Goal: Use online tool/utility: Utilize a website feature to perform a specific function

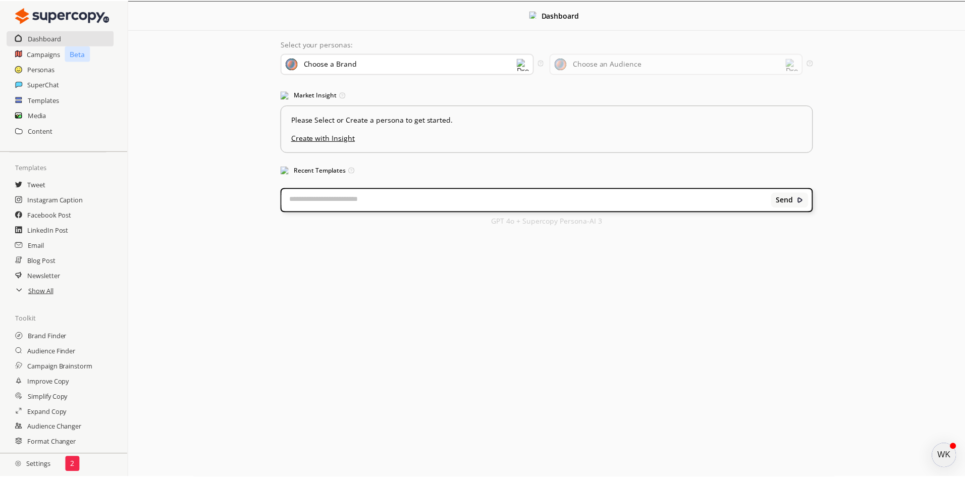
scroll to position [43, 0]
click at [74, 460] on p "2" at bounding box center [73, 464] width 4 height 8
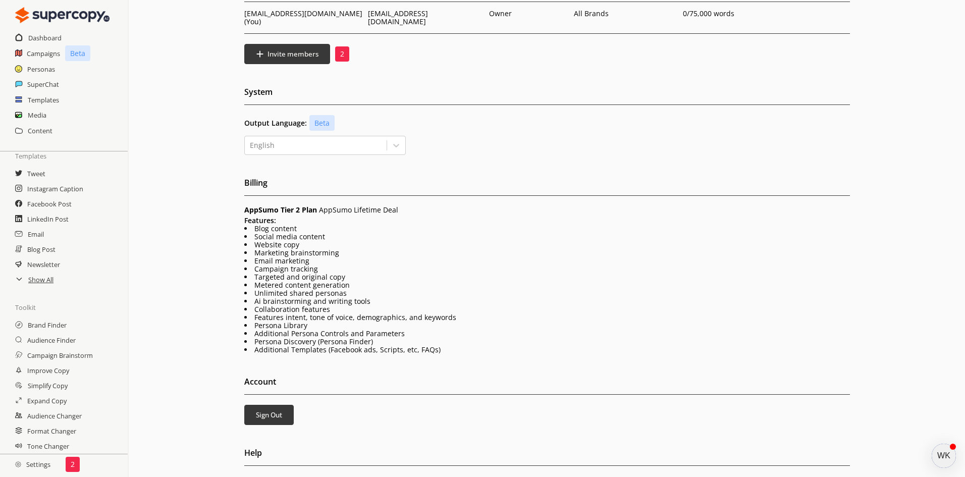
scroll to position [43, 0]
click at [36, 172] on h2 "Tweet" at bounding box center [36, 173] width 18 height 15
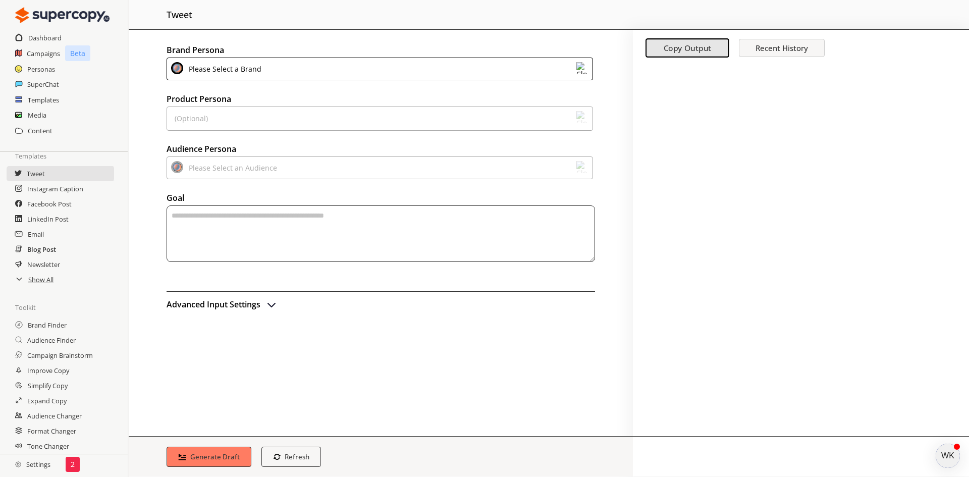
click at [37, 251] on h2 "Blog Post" at bounding box center [41, 249] width 29 height 15
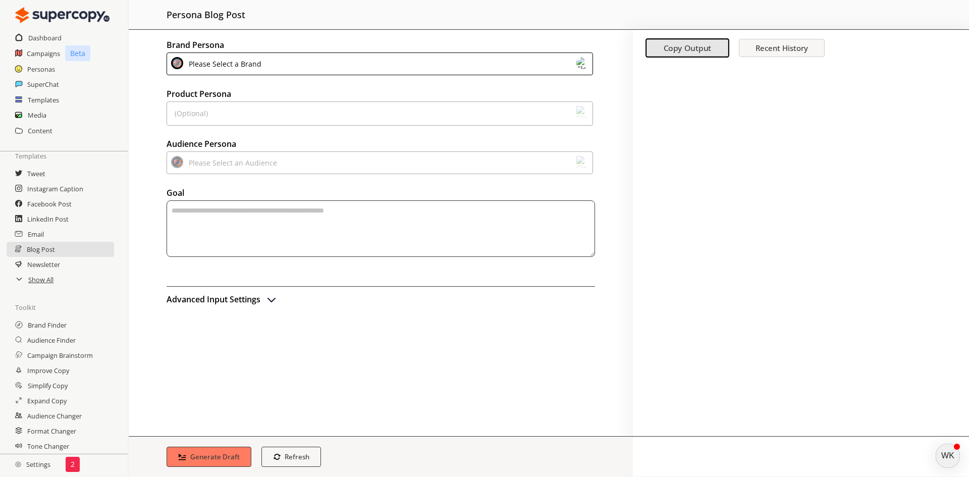
click at [228, 64] on div "Please Select a Brand" at bounding box center [223, 64] width 76 height 14
click at [38, 455] on h2 "Settings" at bounding box center [33, 464] width 66 height 20
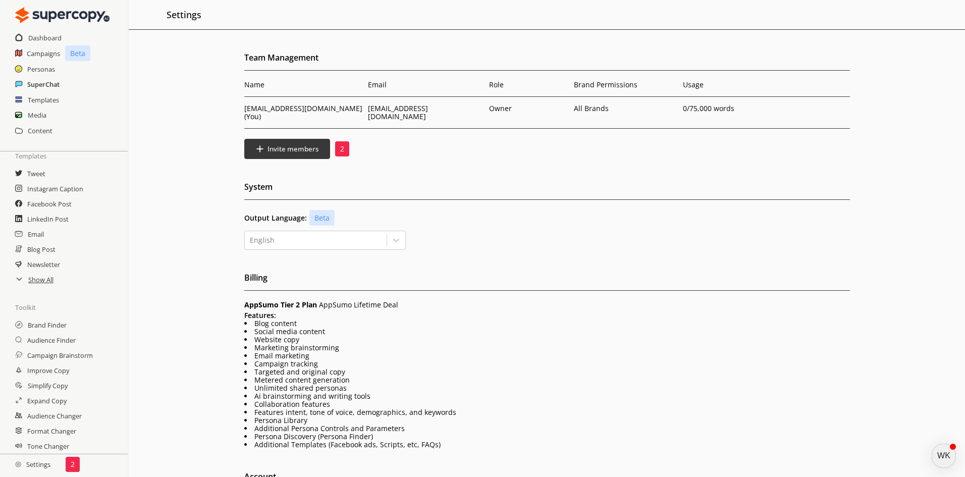
click at [38, 82] on h2 "SuperChat" at bounding box center [43, 84] width 32 height 15
